Goal: Information Seeking & Learning: Learn about a topic

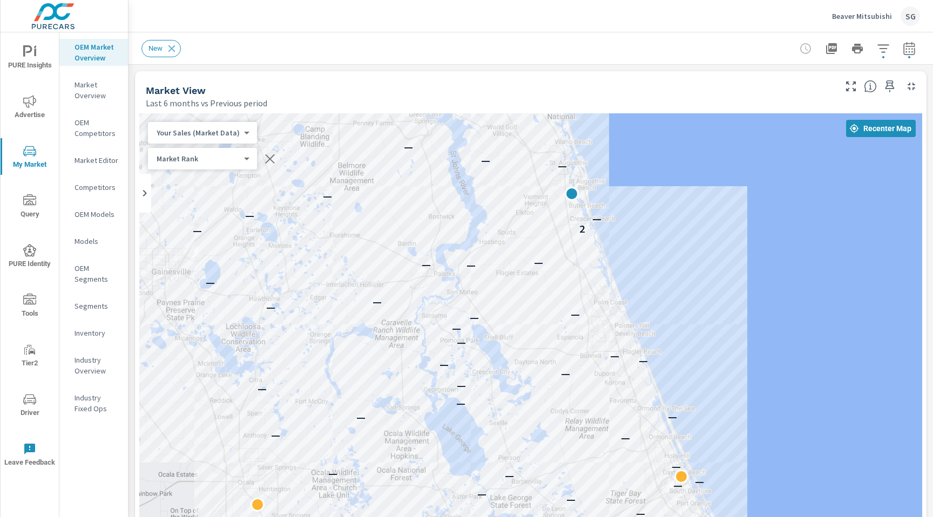
scroll to position [1, 0]
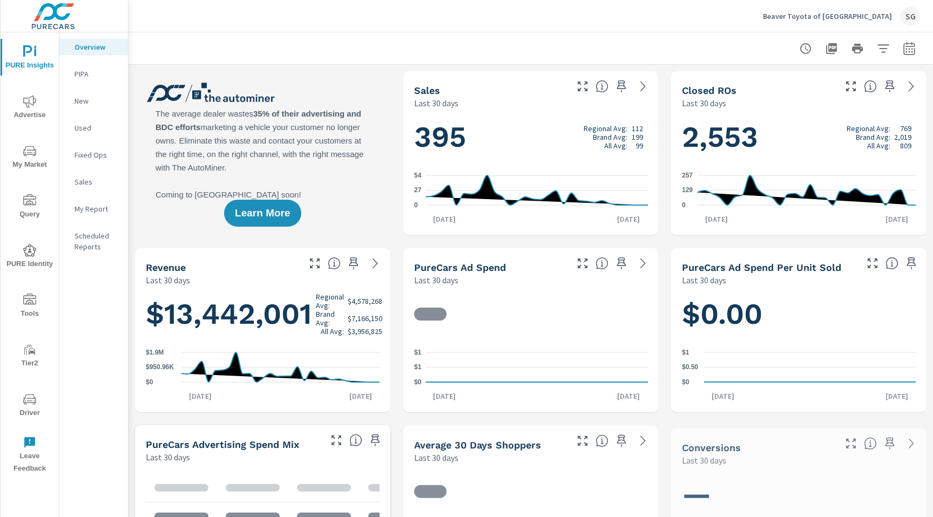
scroll to position [1, 0]
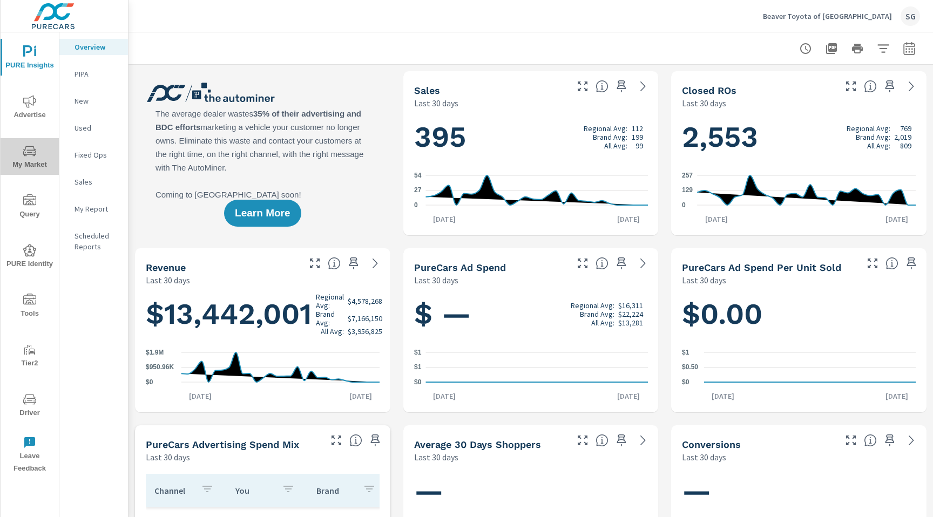
click at [42, 157] on span "My Market" at bounding box center [30, 158] width 52 height 26
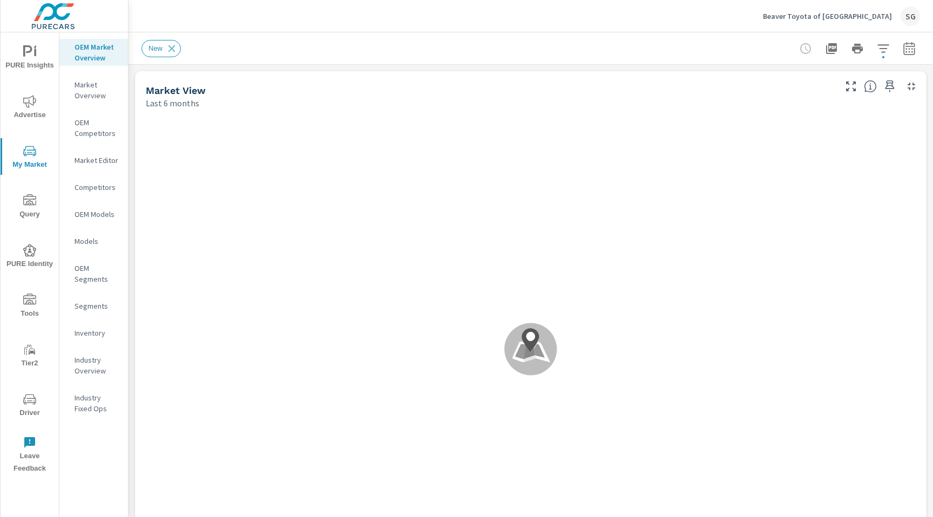
scroll to position [1, 0]
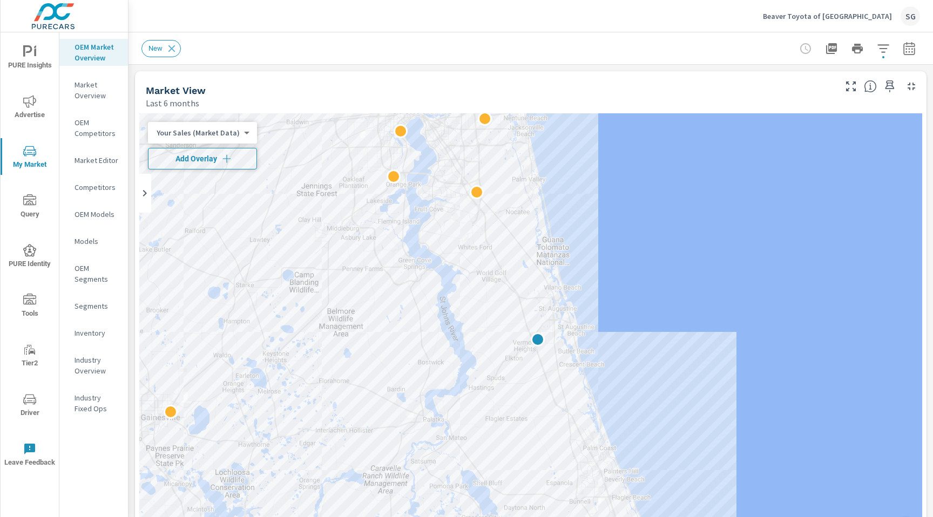
click at [158, 155] on span "Add Overlay" at bounding box center [202, 158] width 99 height 11
